Goal: Check status: Check status

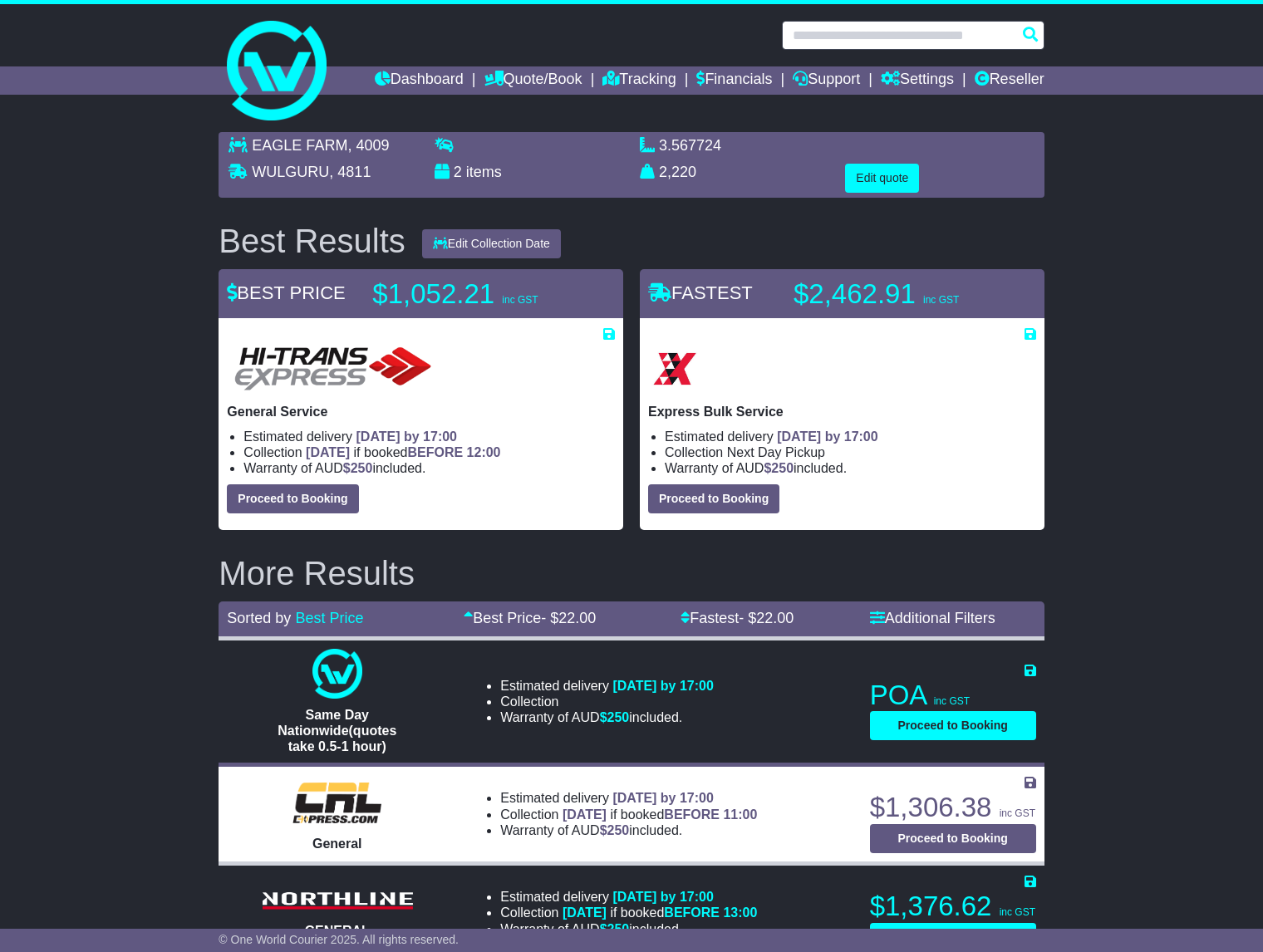
click at [874, 35] on input "text" at bounding box center [913, 35] width 263 height 29
click at [530, 76] on link "Quote/Book" at bounding box center [534, 81] width 98 height 28
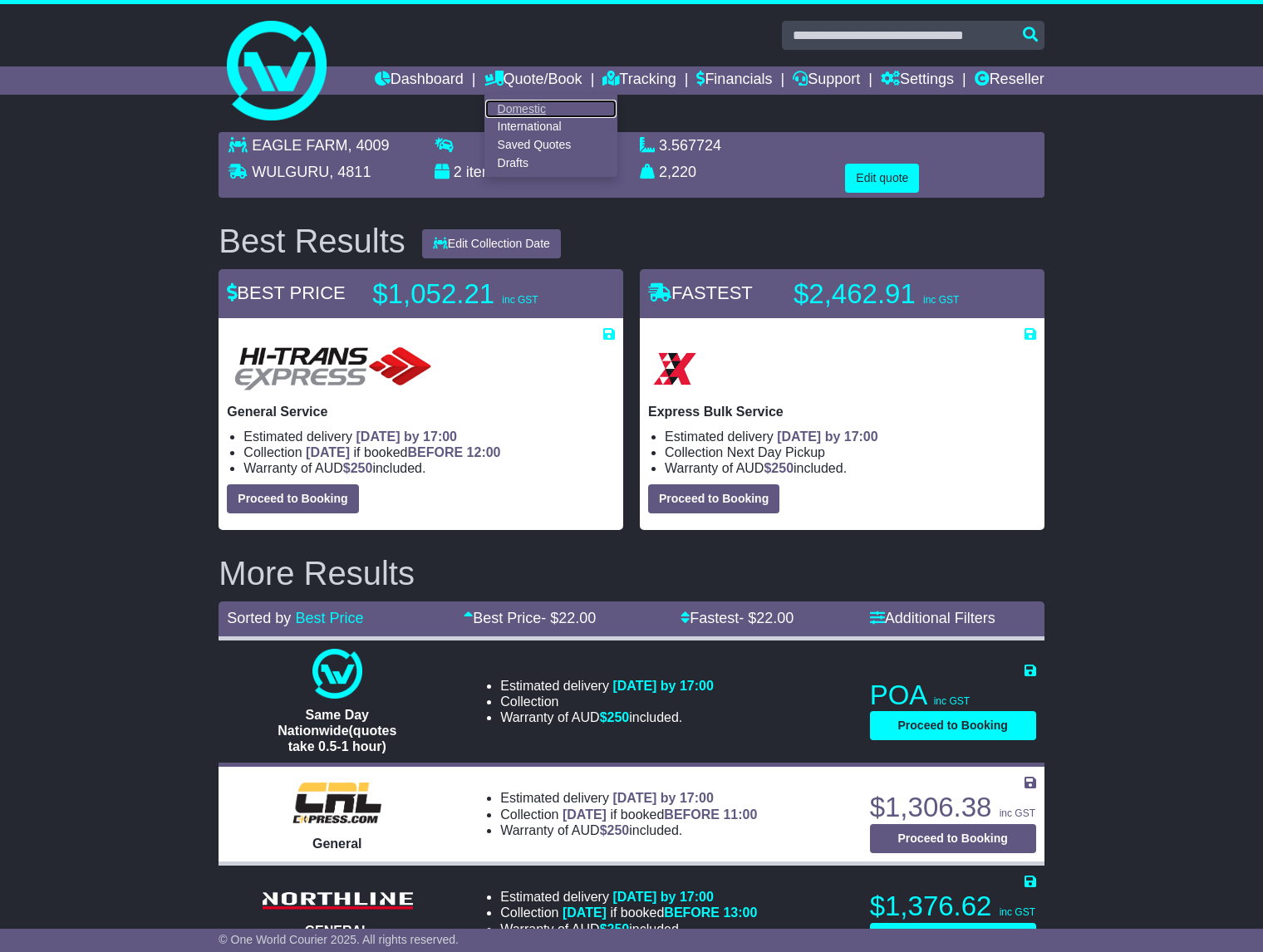
click at [509, 108] on link "Domestic" at bounding box center [550, 109] width 131 height 18
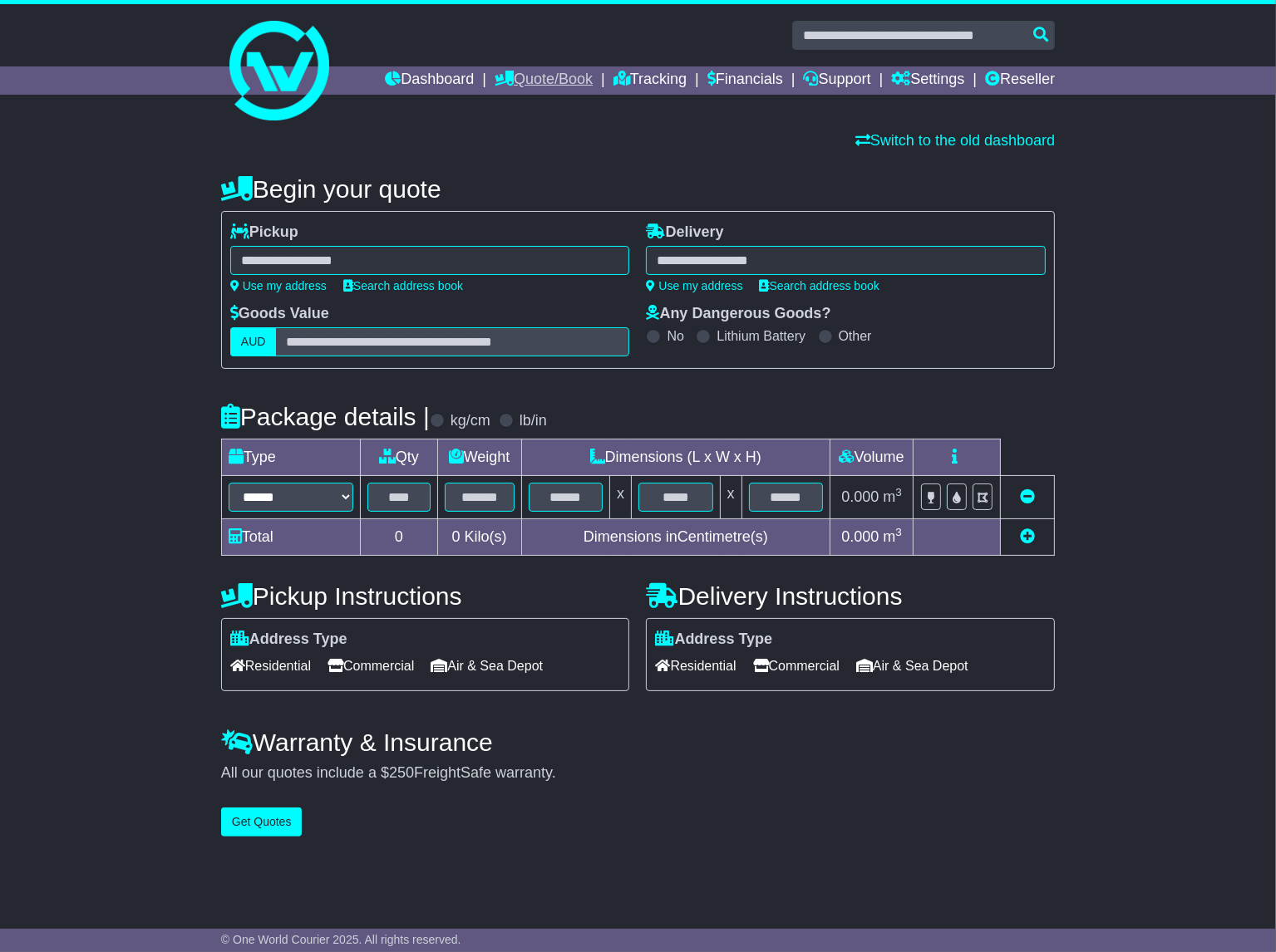
click at [522, 70] on link "Quote/Book" at bounding box center [544, 81] width 98 height 28
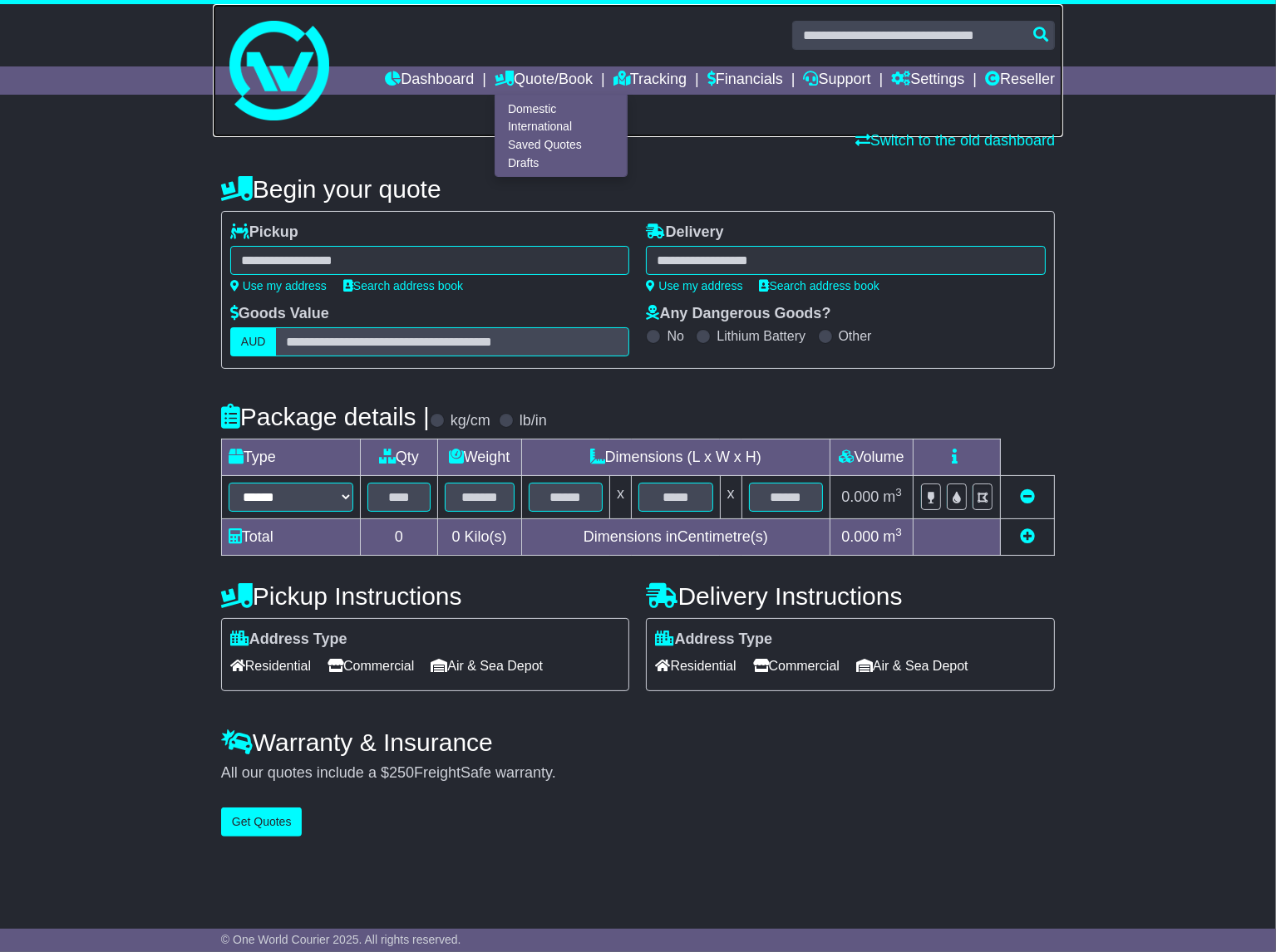
click at [623, 16] on link at bounding box center [637, 70] width 850 height 133
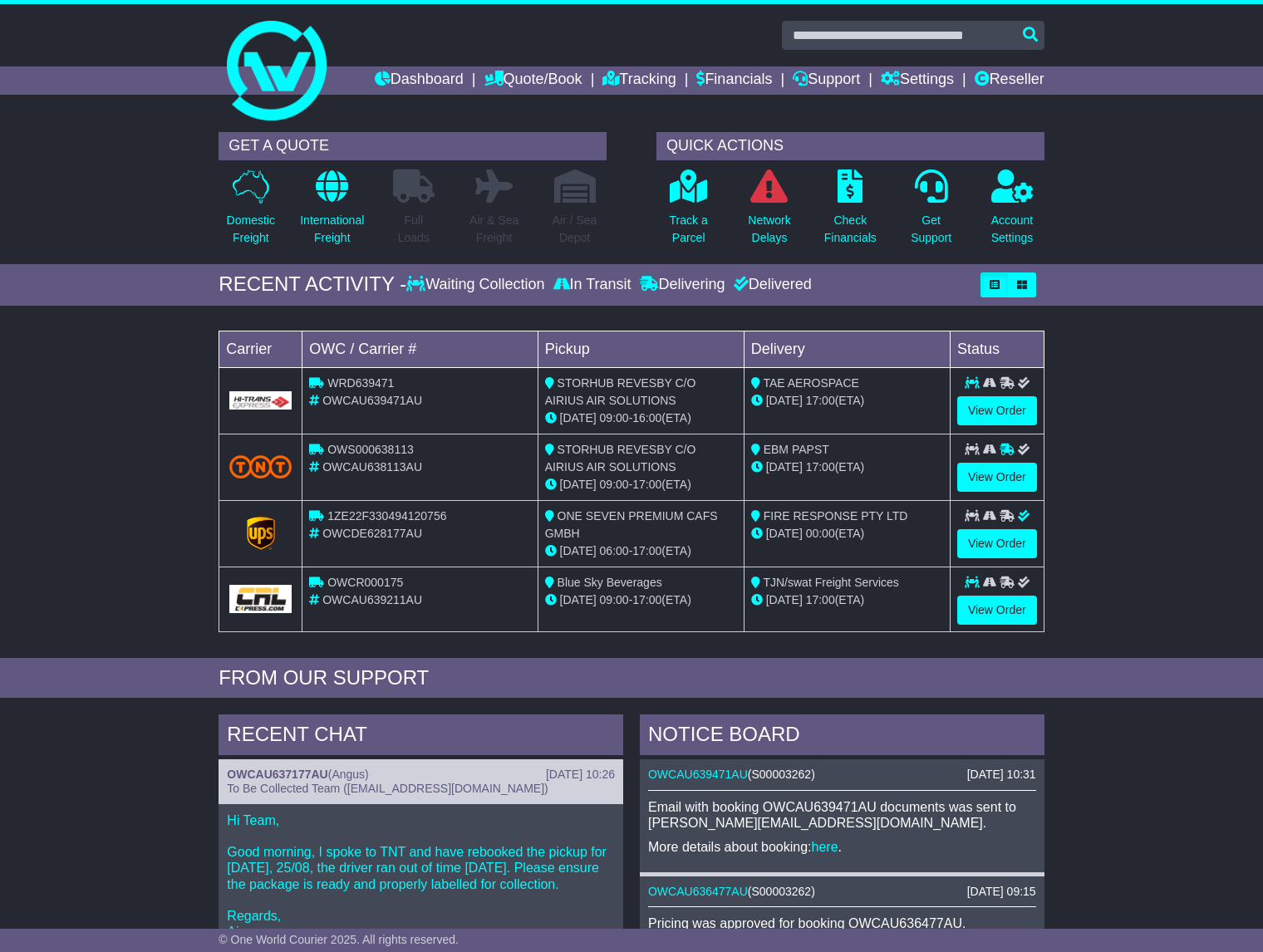
click at [654, 37] on div at bounding box center [630, 35] width 841 height 29
click at [860, 38] on input "text" at bounding box center [913, 35] width 263 height 29
paste input "*********"
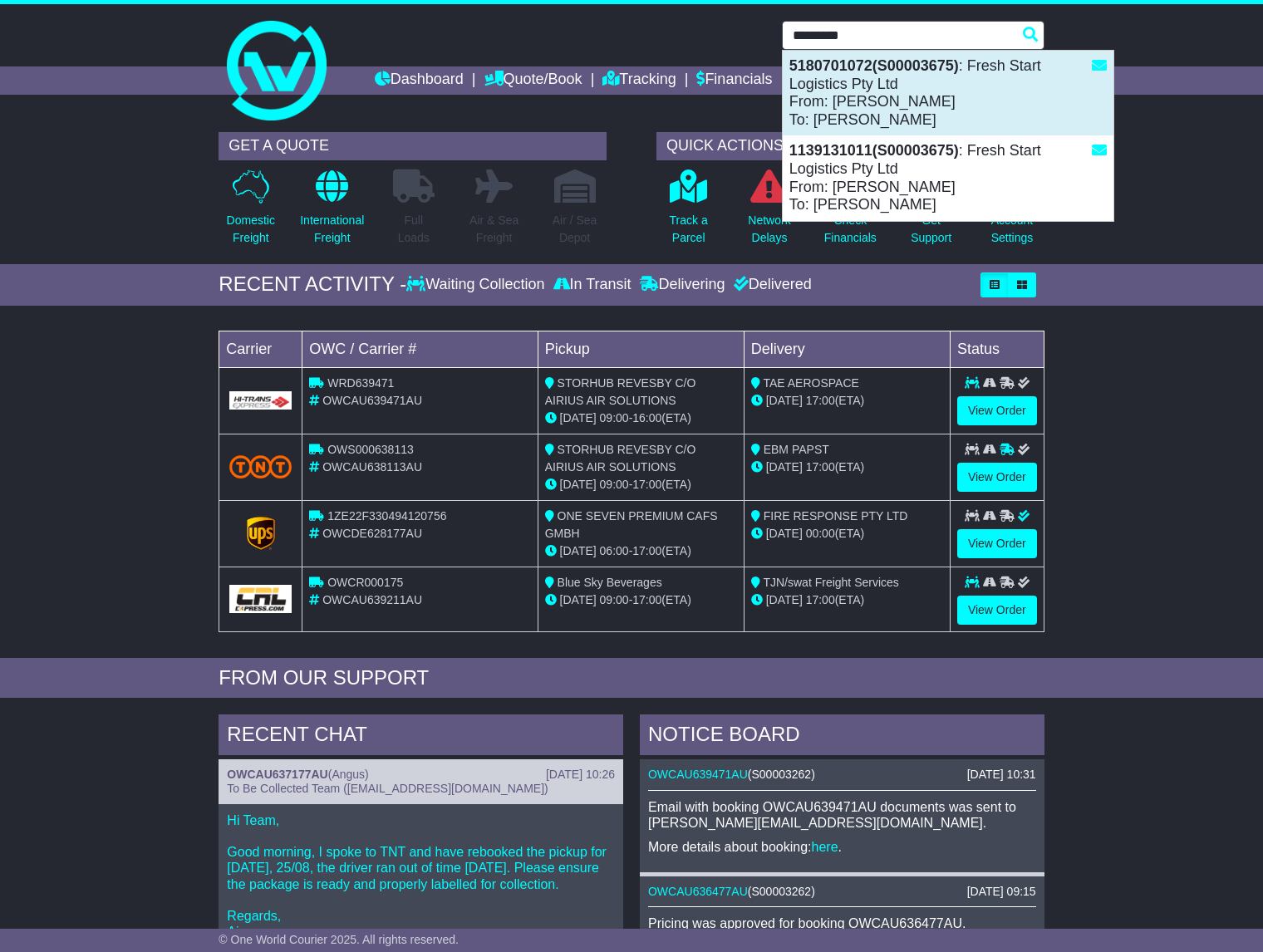
click at [895, 87] on div "5180701072(S00003675) : Fresh Start Logistics Pty Ltd From: Xavier Checa To: Da…" at bounding box center [948, 93] width 331 height 85
type input "**********"
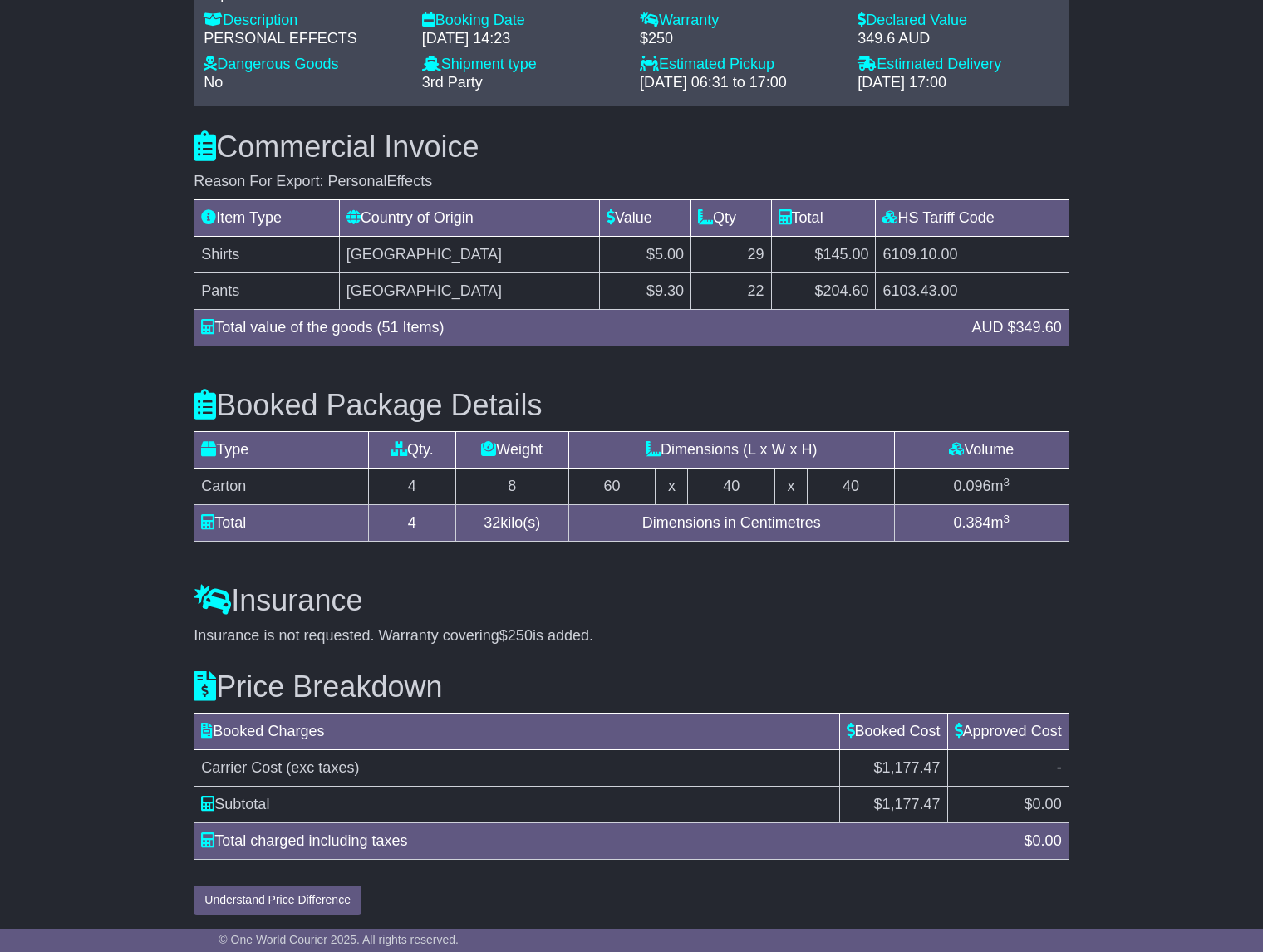
scroll to position [975, 0]
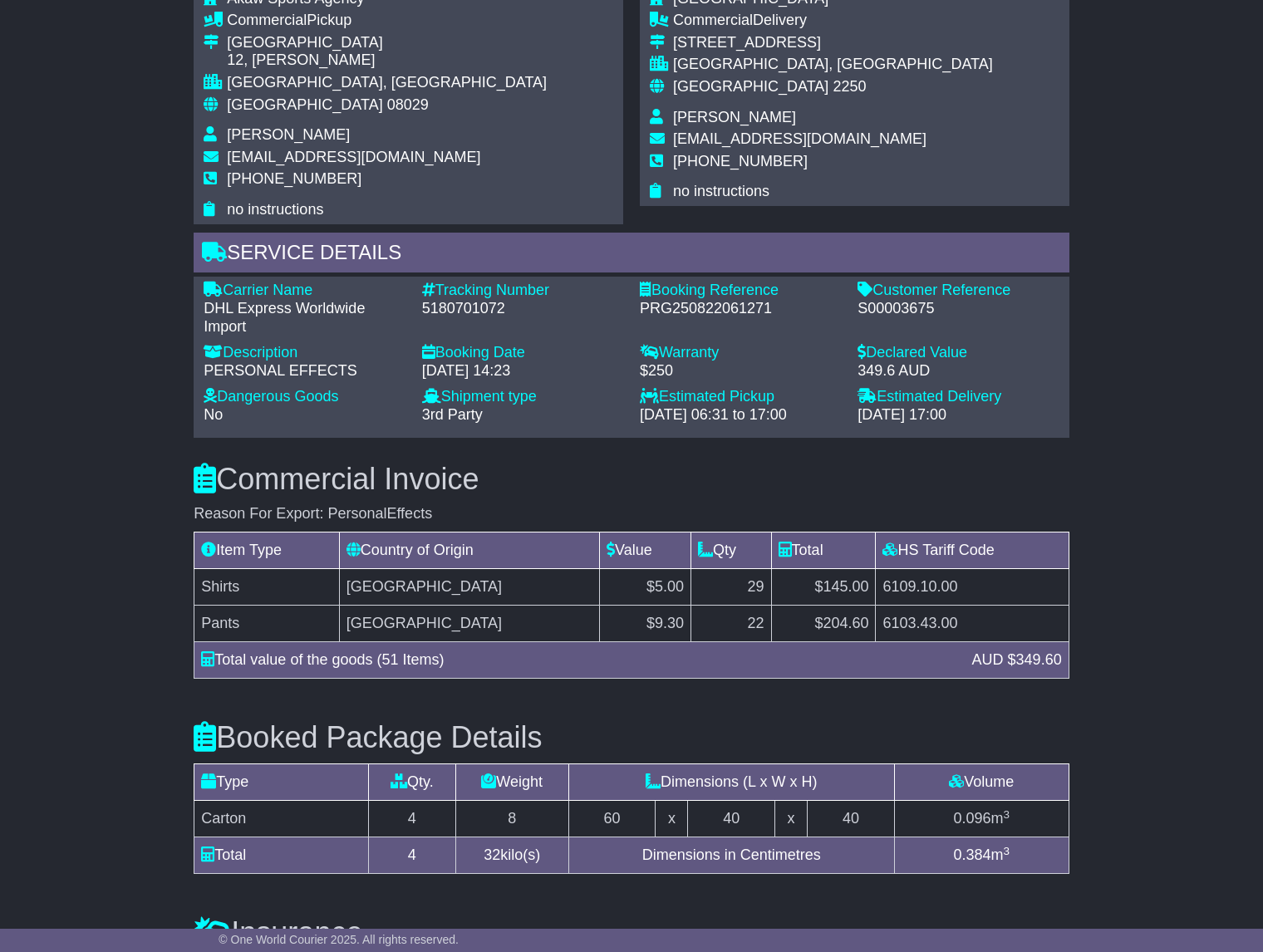
click at [710, 307] on div "PRG250822061271" at bounding box center [739, 309] width 201 height 18
copy div "PRG250822061271"
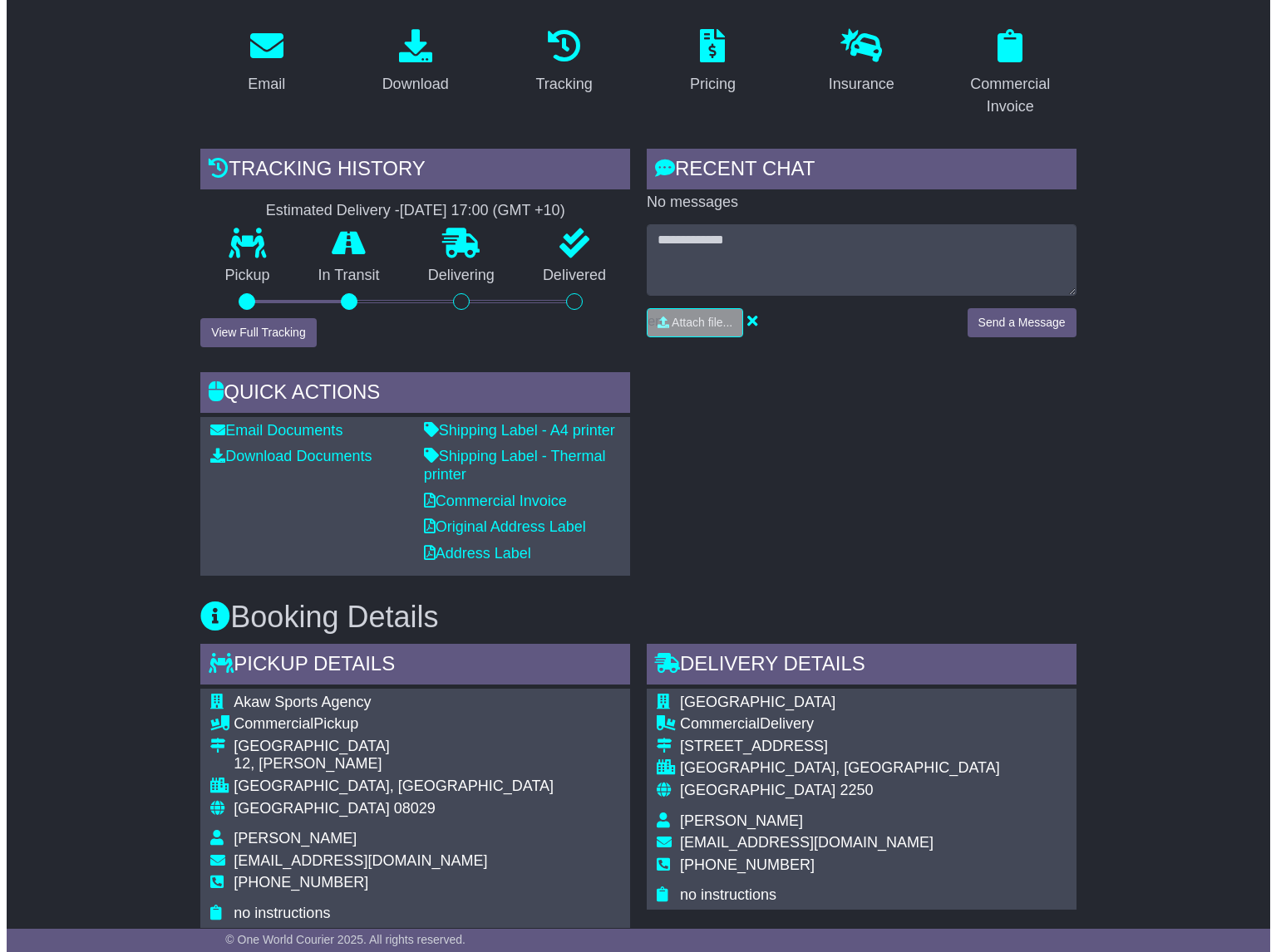
scroll to position [144, 0]
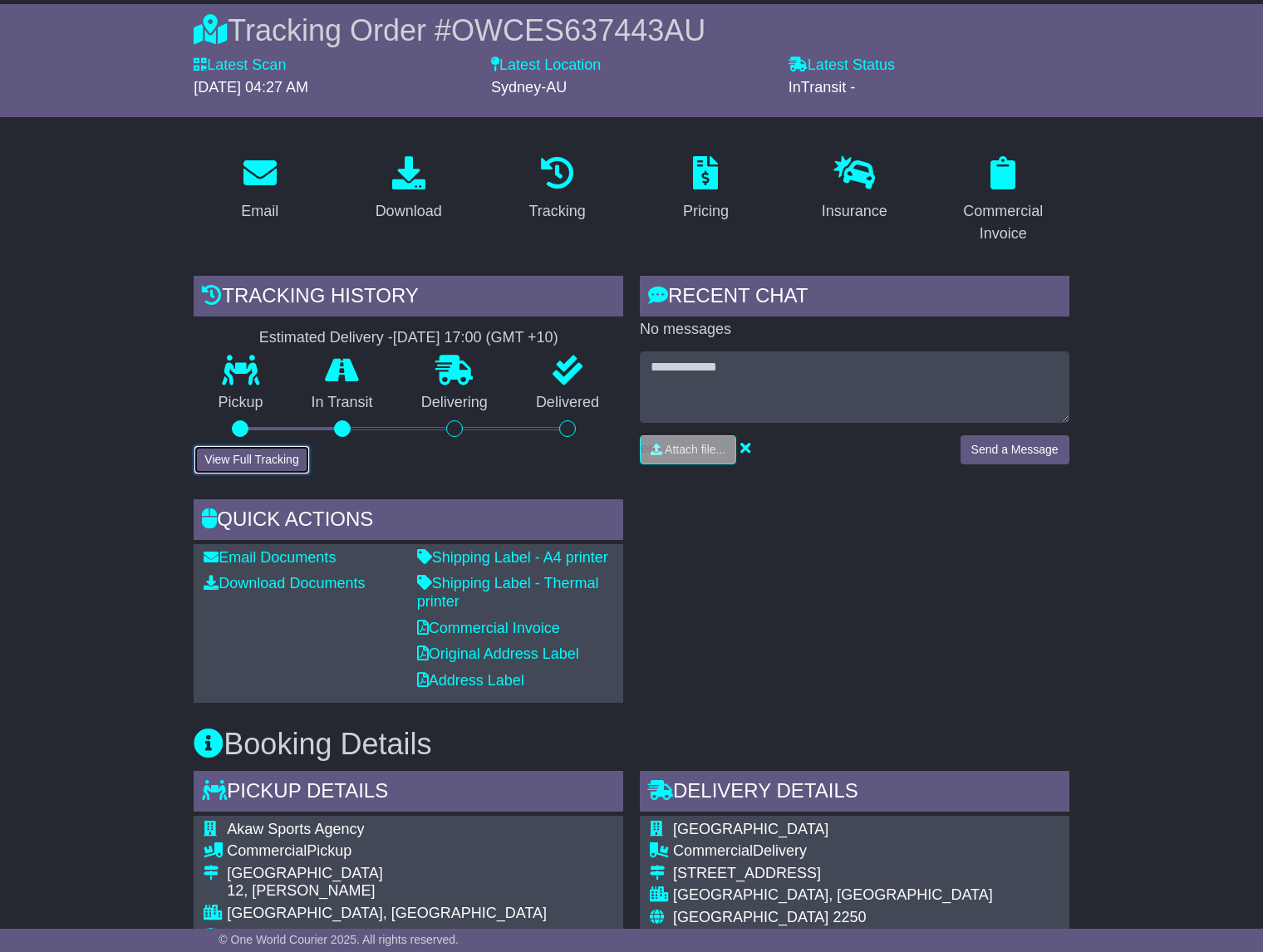
click at [265, 455] on button "View Full Tracking" at bounding box center [251, 459] width 116 height 29
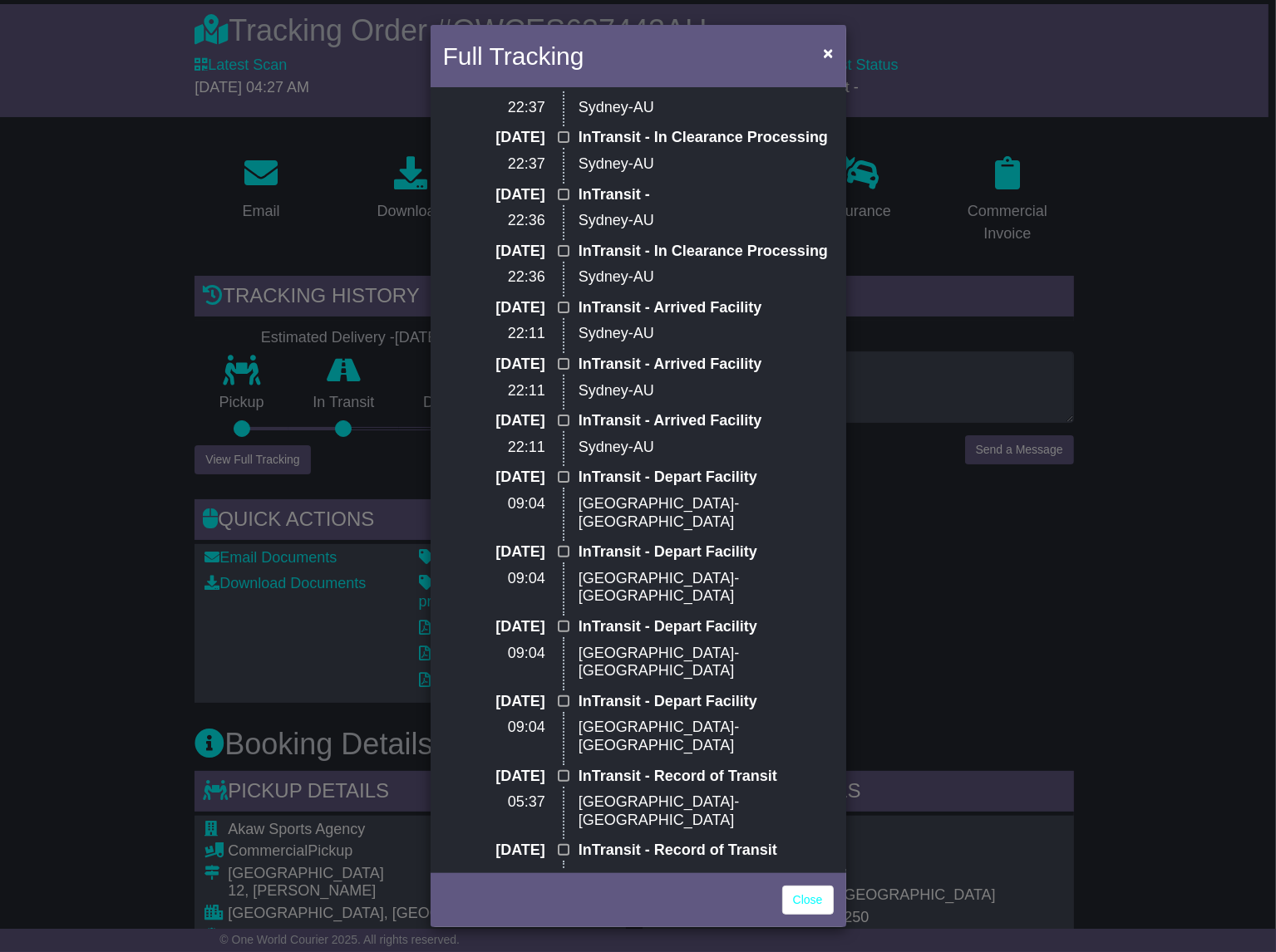
scroll to position [366, 0]
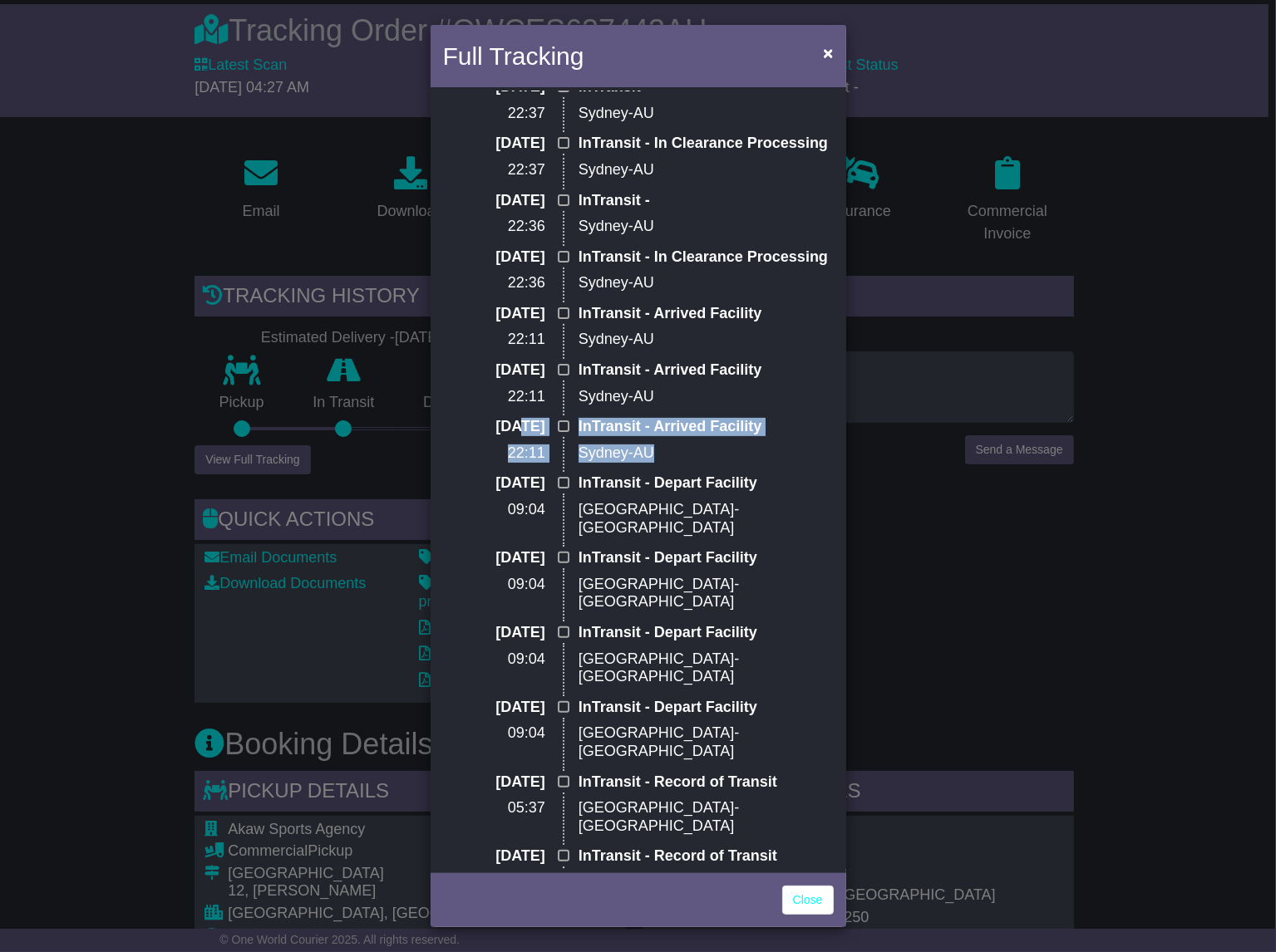
drag, startPoint x: 669, startPoint y: 524, endPoint x: 478, endPoint y: 500, distance: 192.5
click at [478, 474] on div "26 Aug 2025 22:11 InTransit - Arrived Facility Sydney-AU" at bounding box center [638, 446] width 407 height 57
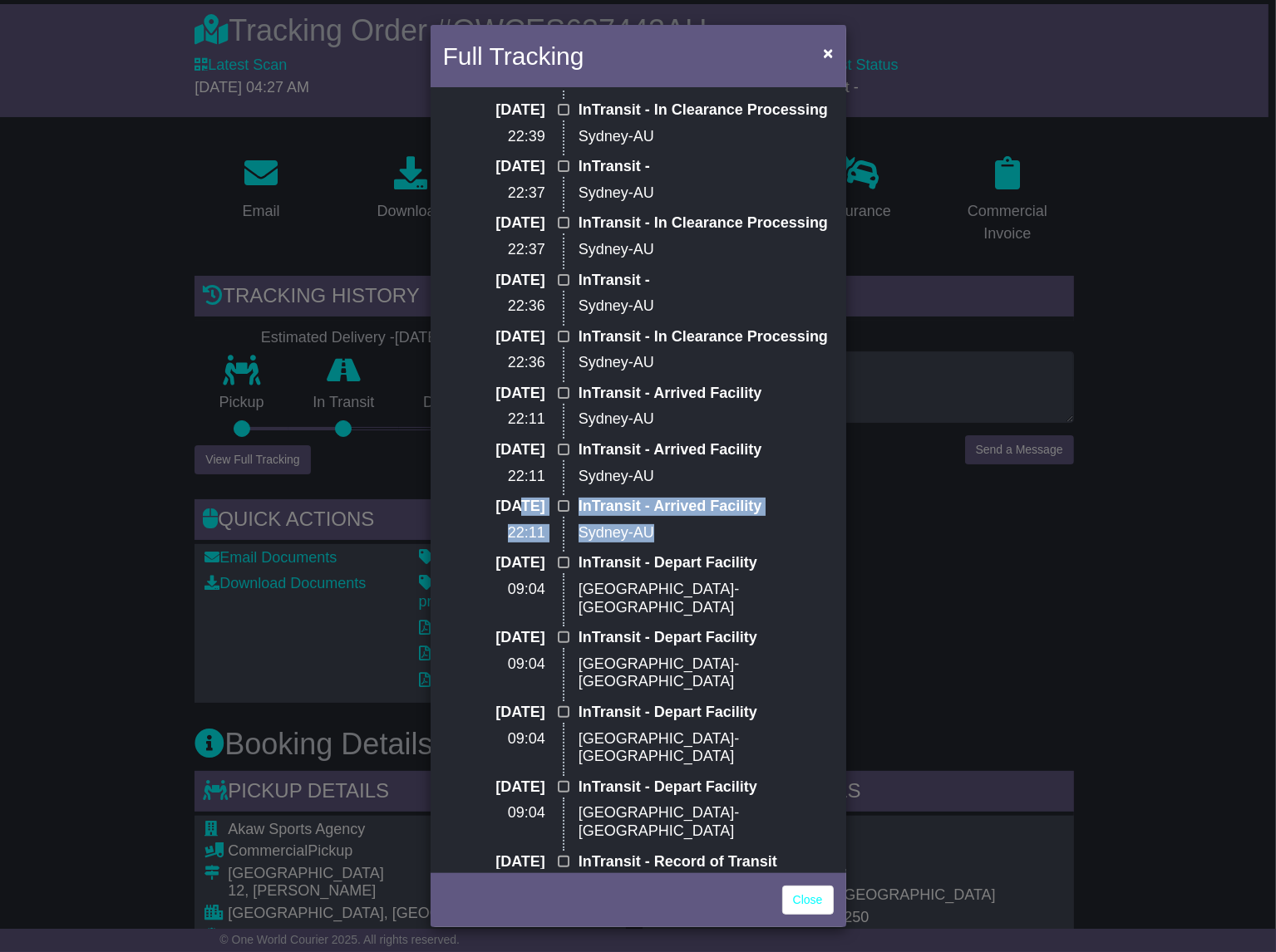
scroll to position [249, 0]
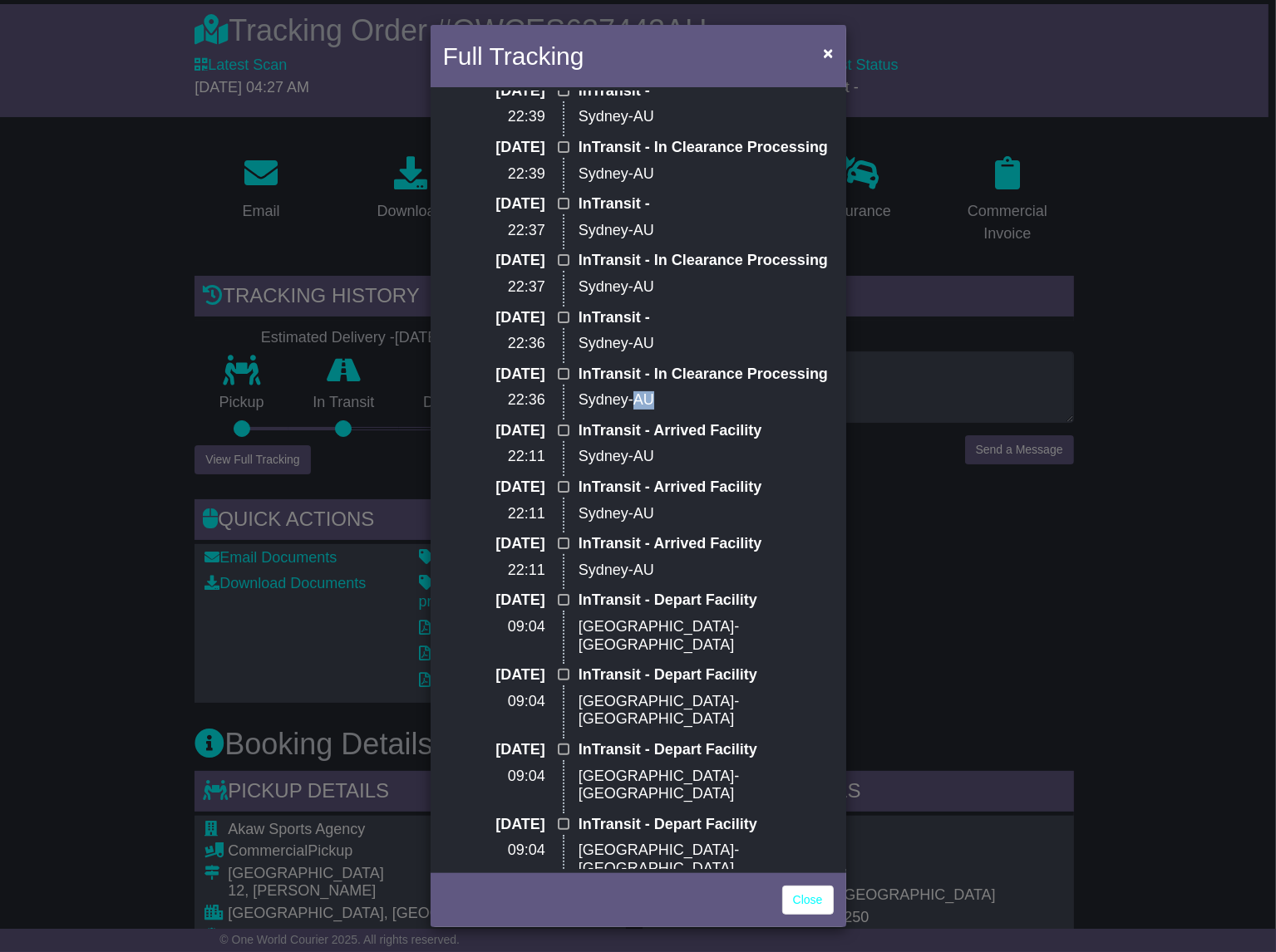
drag, startPoint x: 669, startPoint y: 469, endPoint x: 632, endPoint y: 474, distance: 37.3
click at [632, 409] on p "Sydney-AU" at bounding box center [706, 400] width 255 height 18
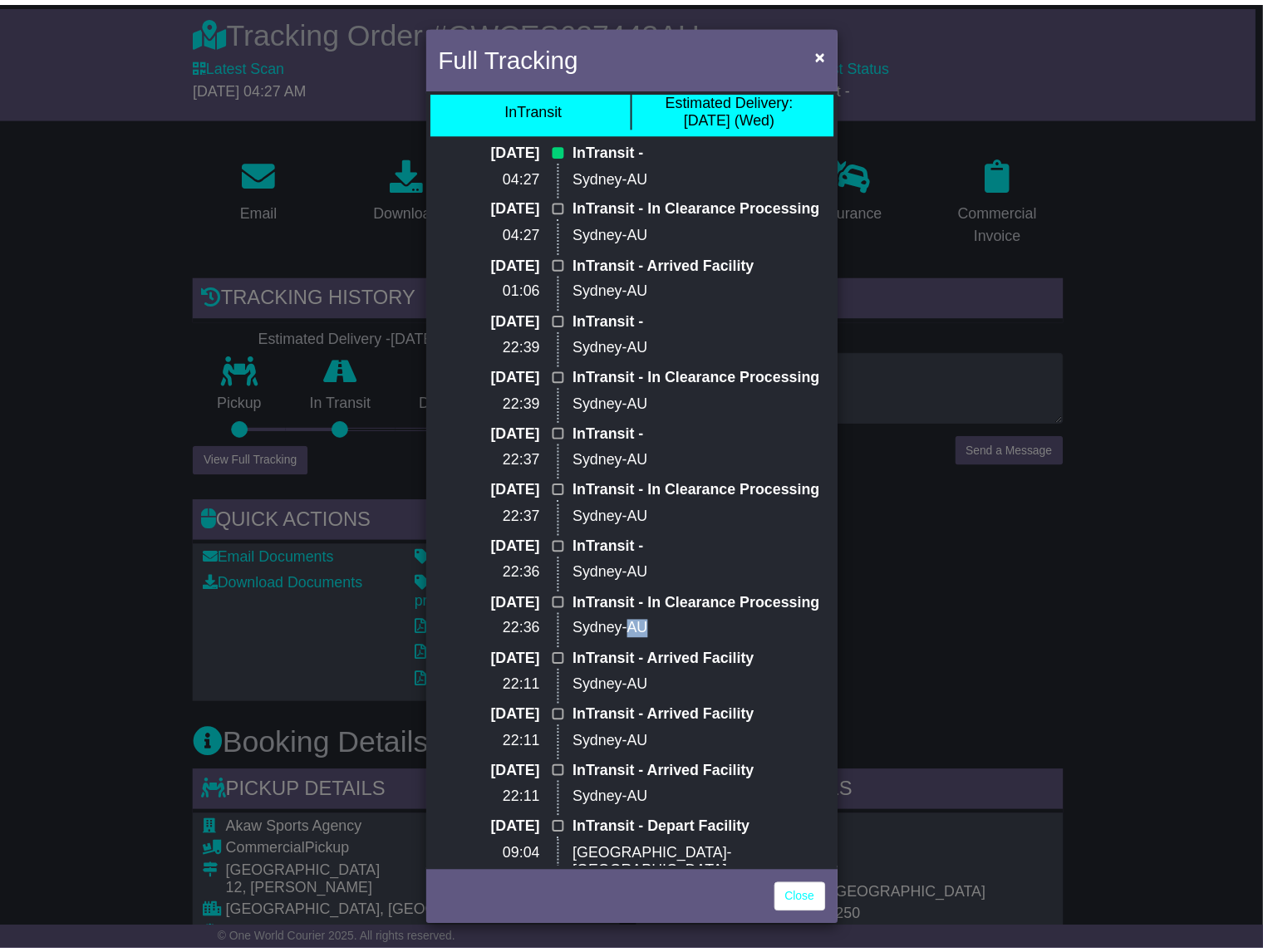
scroll to position [0, 0]
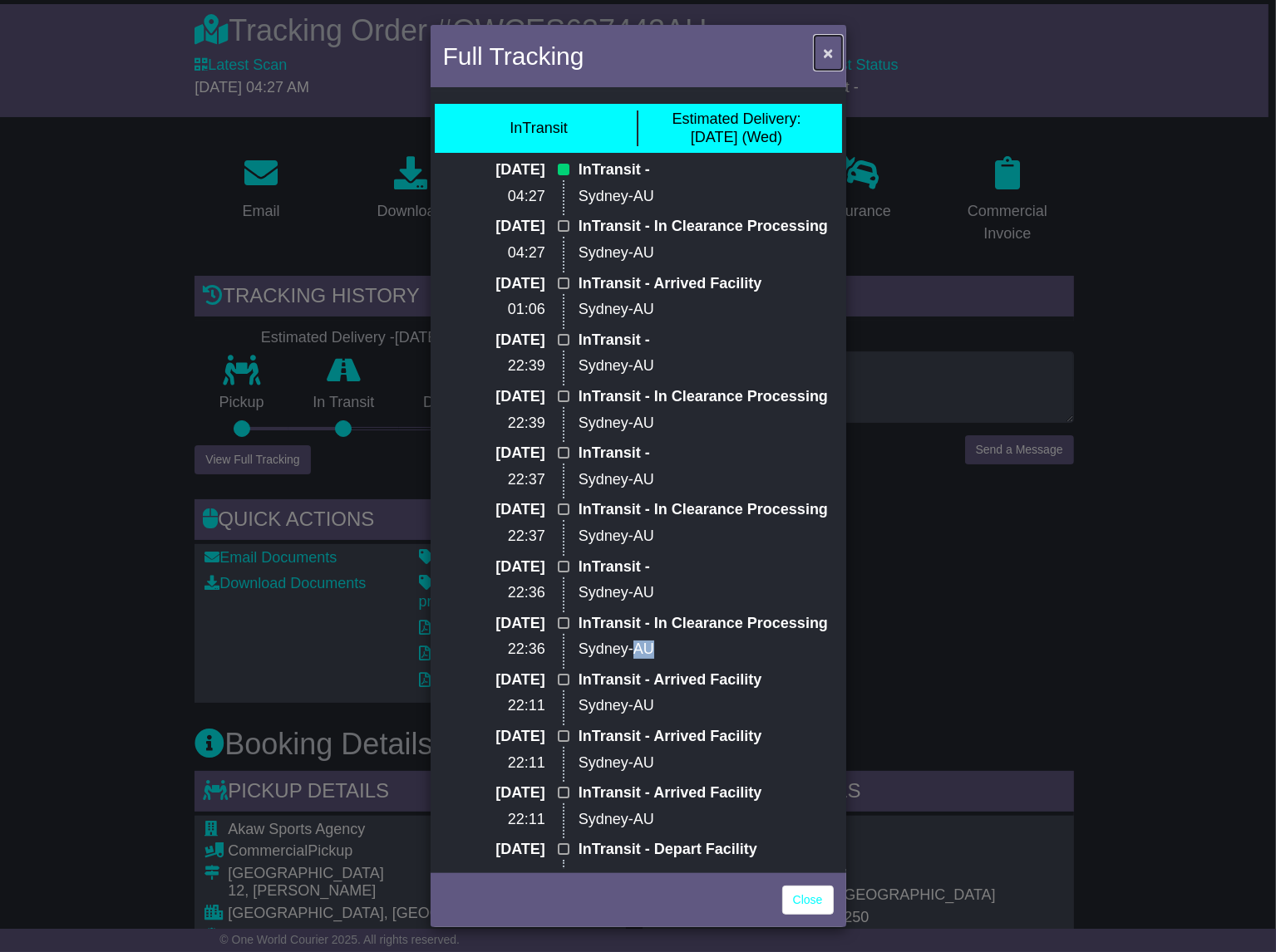
click at [826, 49] on span "×" at bounding box center [828, 53] width 10 height 19
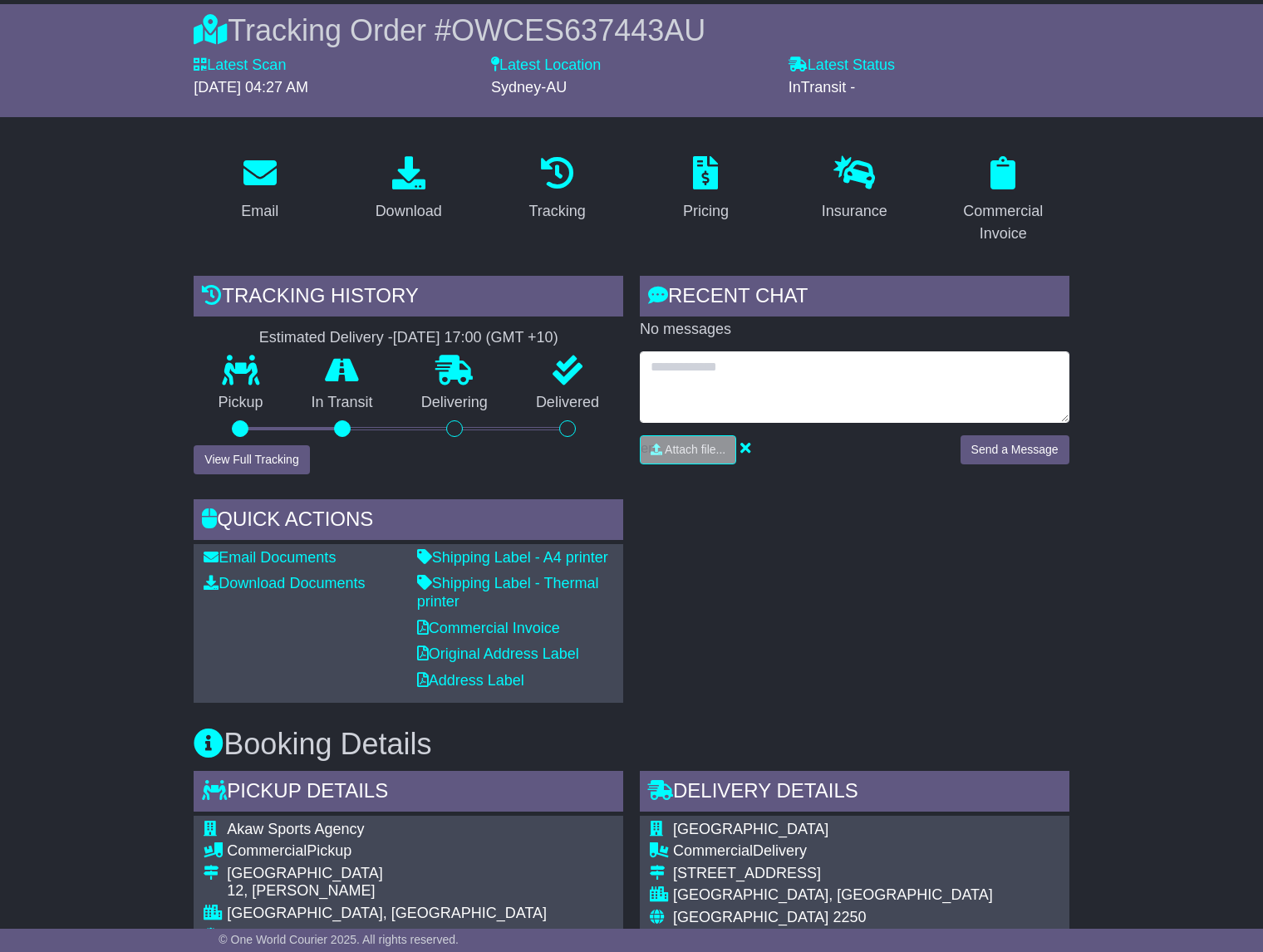
click at [699, 379] on textarea at bounding box center [854, 388] width 429 height 72
click at [701, 403] on textarea "**********" at bounding box center [854, 388] width 429 height 72
type textarea "**********"
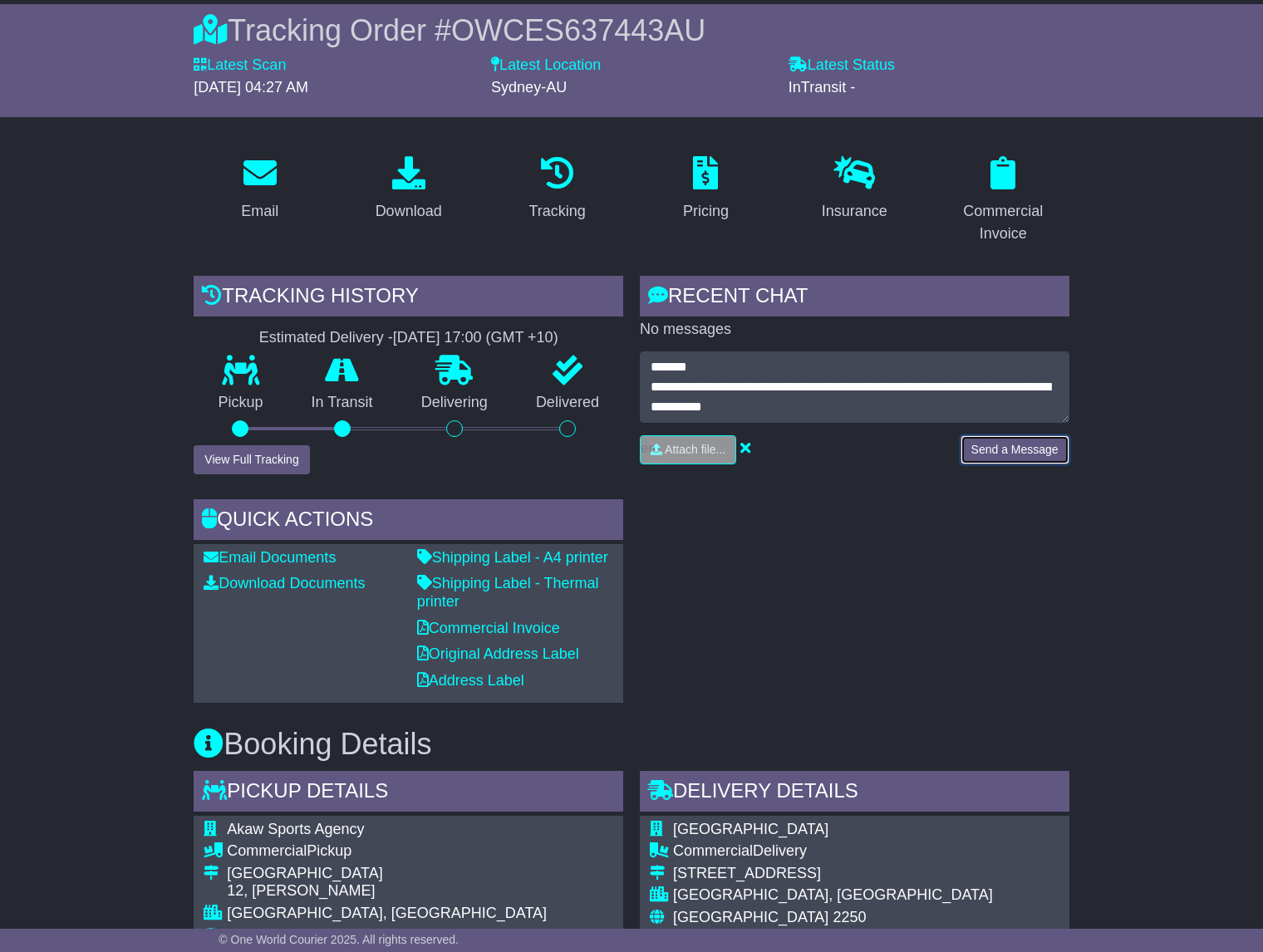
drag, startPoint x: 1014, startPoint y: 440, endPoint x: 1078, endPoint y: 576, distance: 150.3
click at [1014, 441] on button "Send a Message" at bounding box center [1015, 449] width 109 height 29
